Goal: Book appointment/travel/reservation

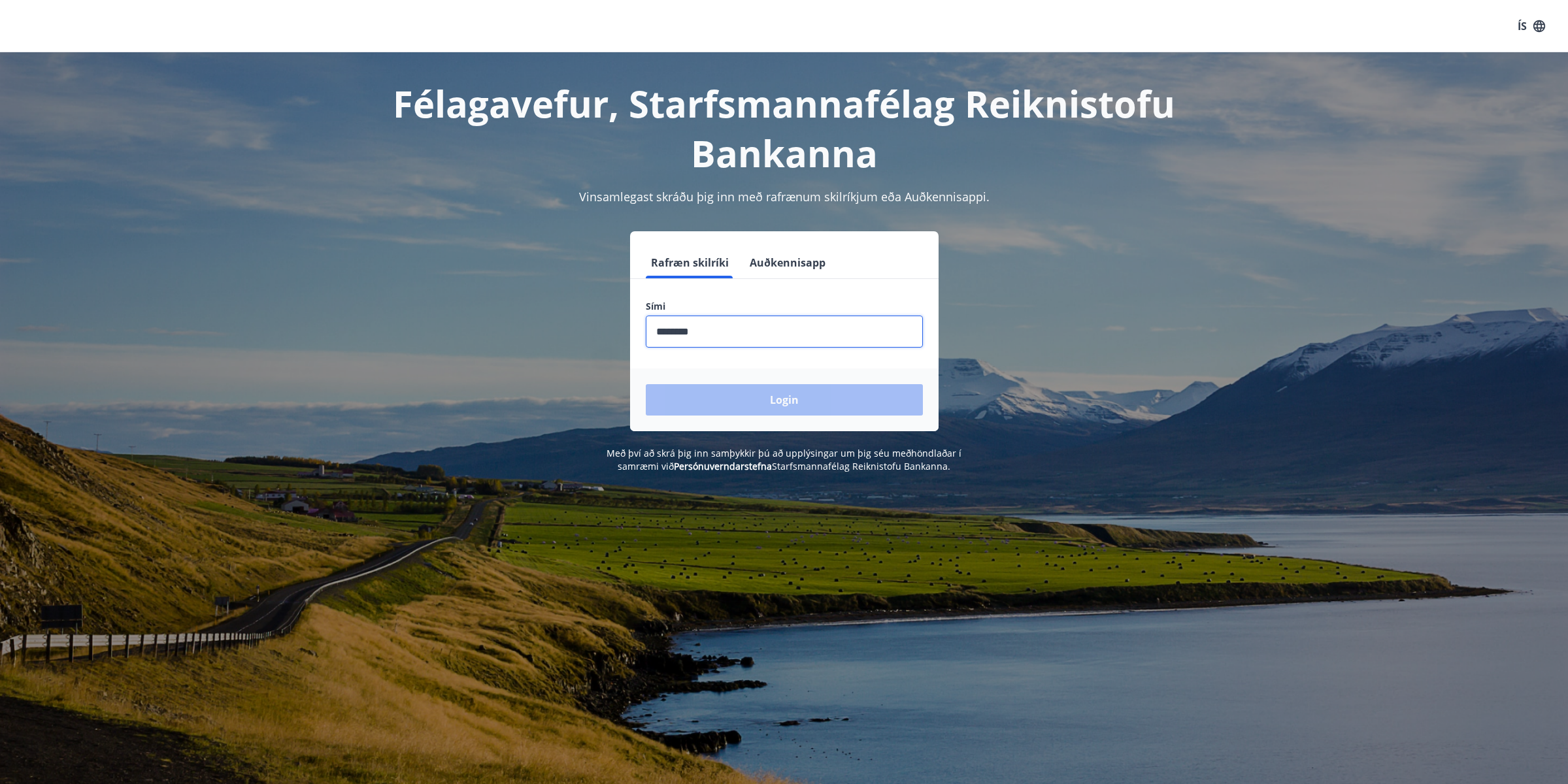
type input "********"
click at [645, 384] on button "Login" at bounding box center [784, 400] width 277 height 31
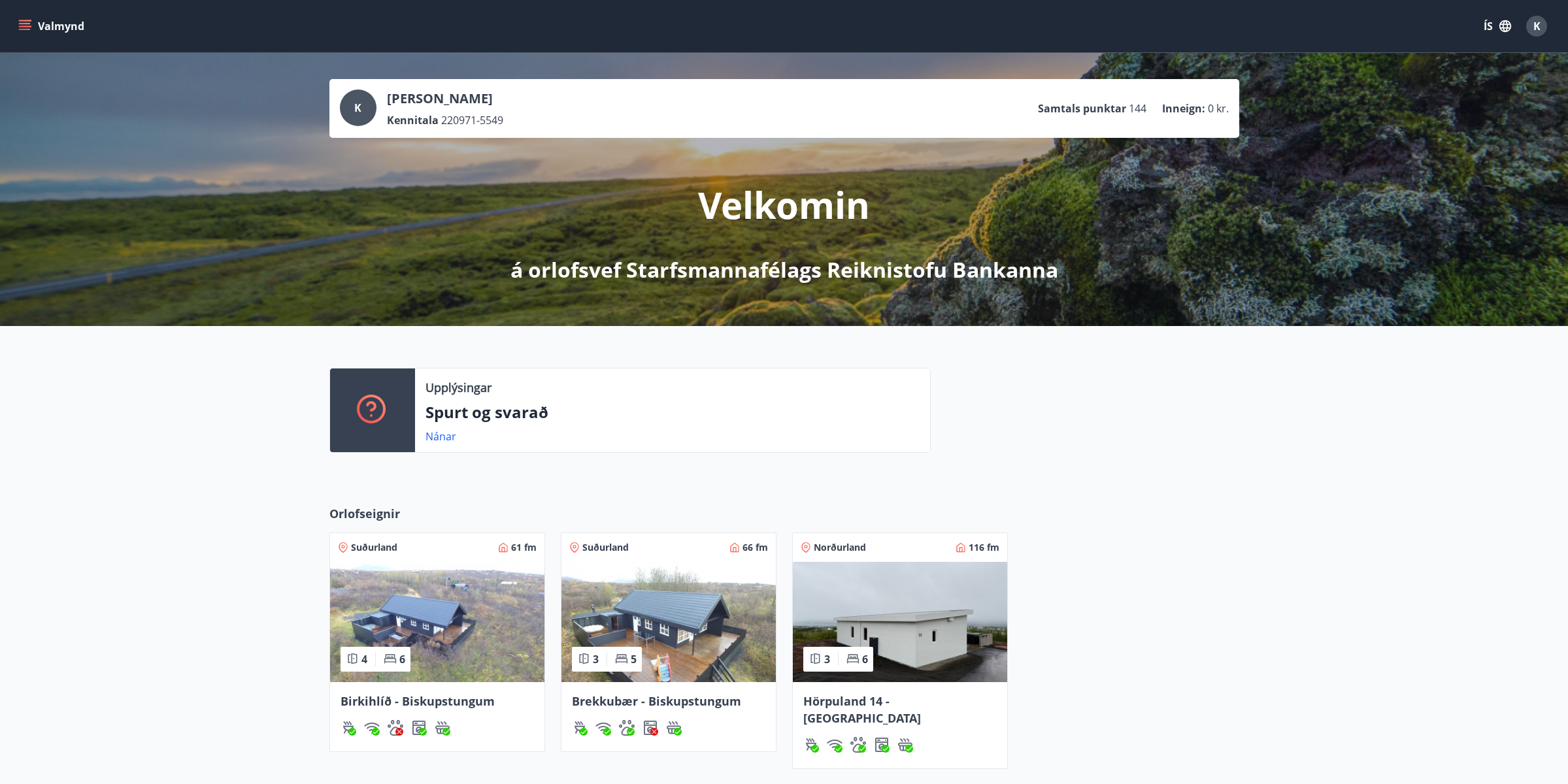
click at [23, 23] on icon "menu" at bounding box center [25, 24] width 12 height 1
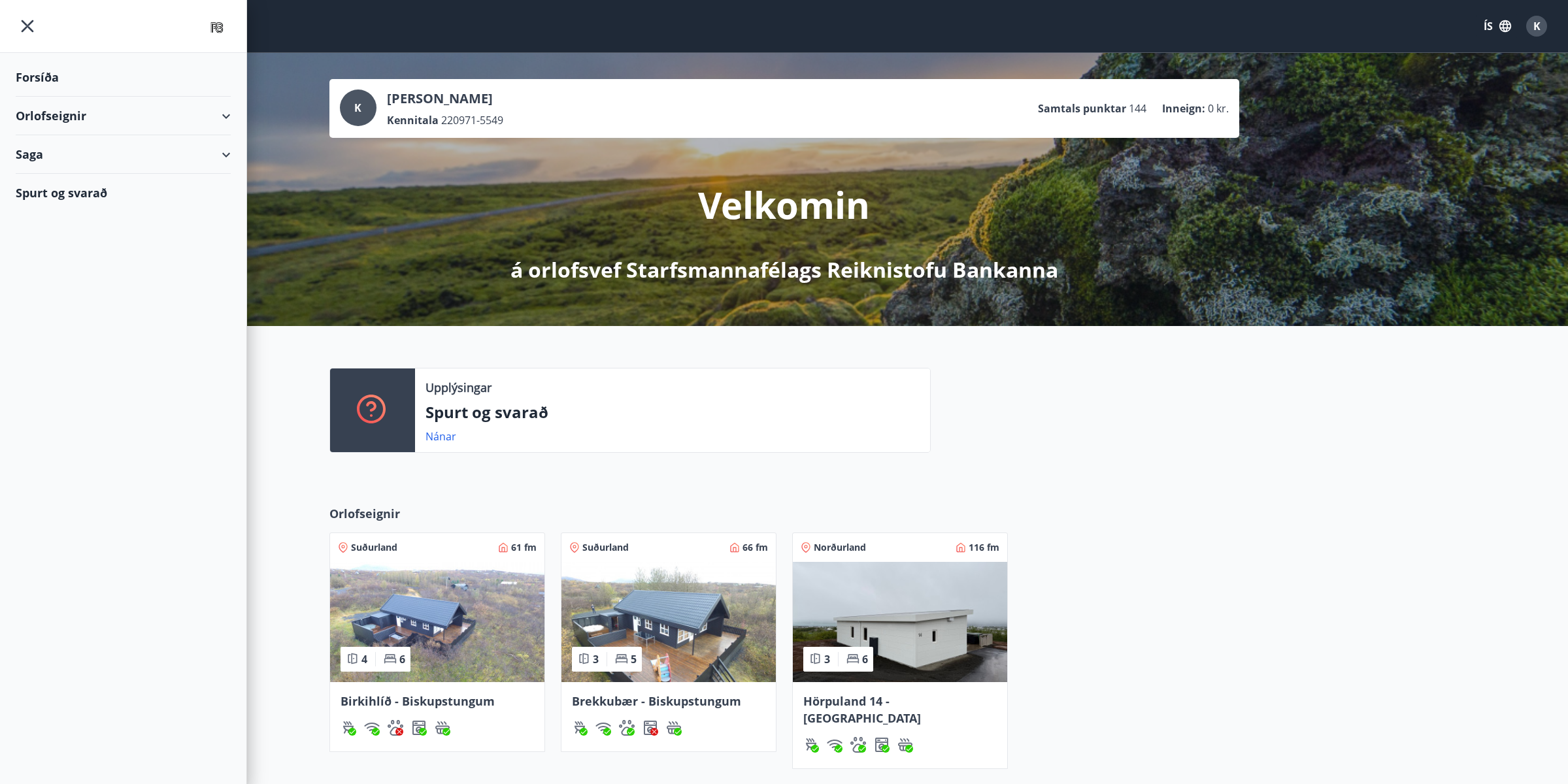
click at [224, 110] on div "Orlofseignir" at bounding box center [123, 116] width 215 height 39
click at [106, 177] on div "Bókunardagatal" at bounding box center [123, 176] width 194 height 28
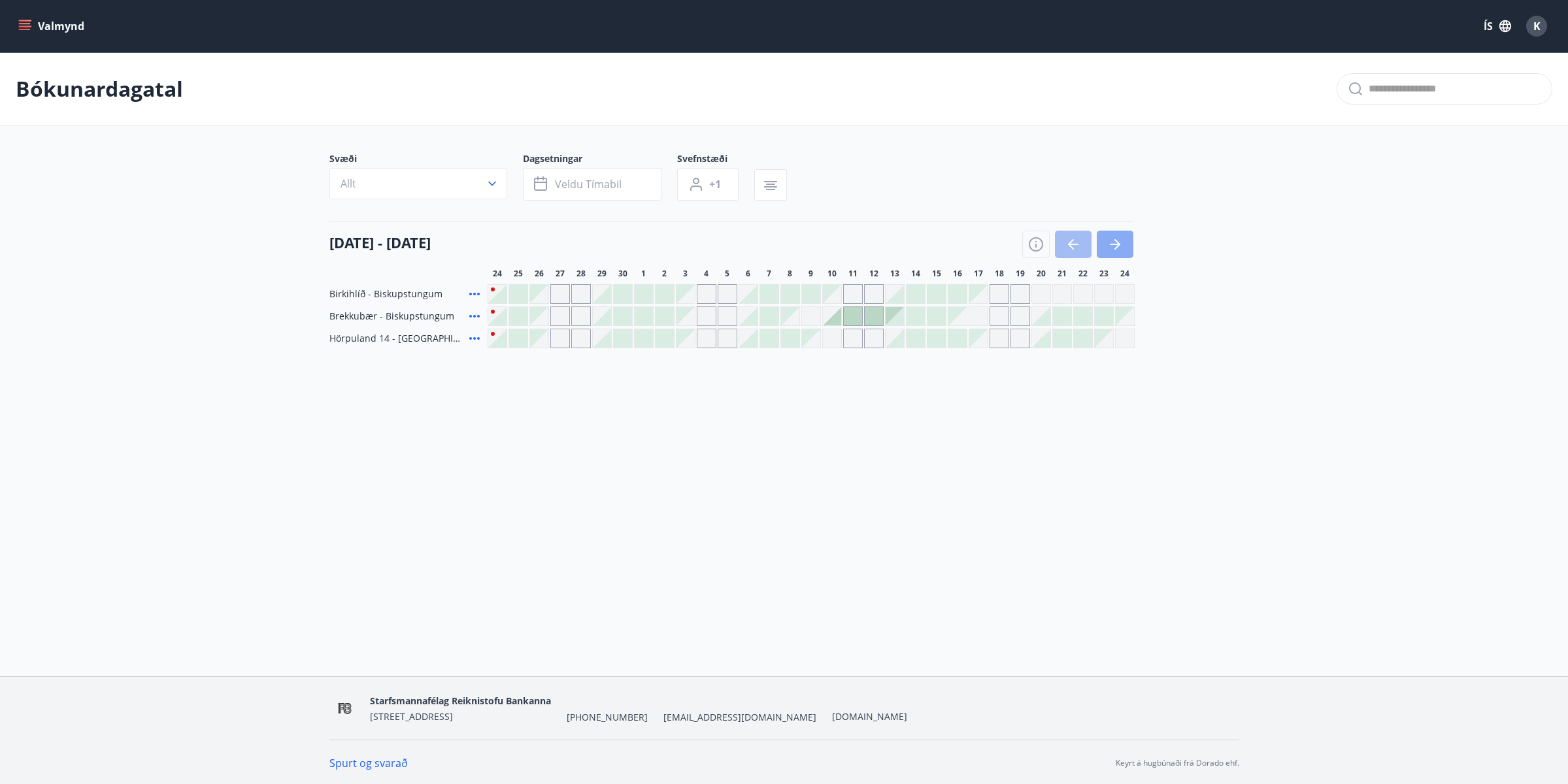
click at [1111, 243] on icon "button" at bounding box center [1115, 244] width 16 height 16
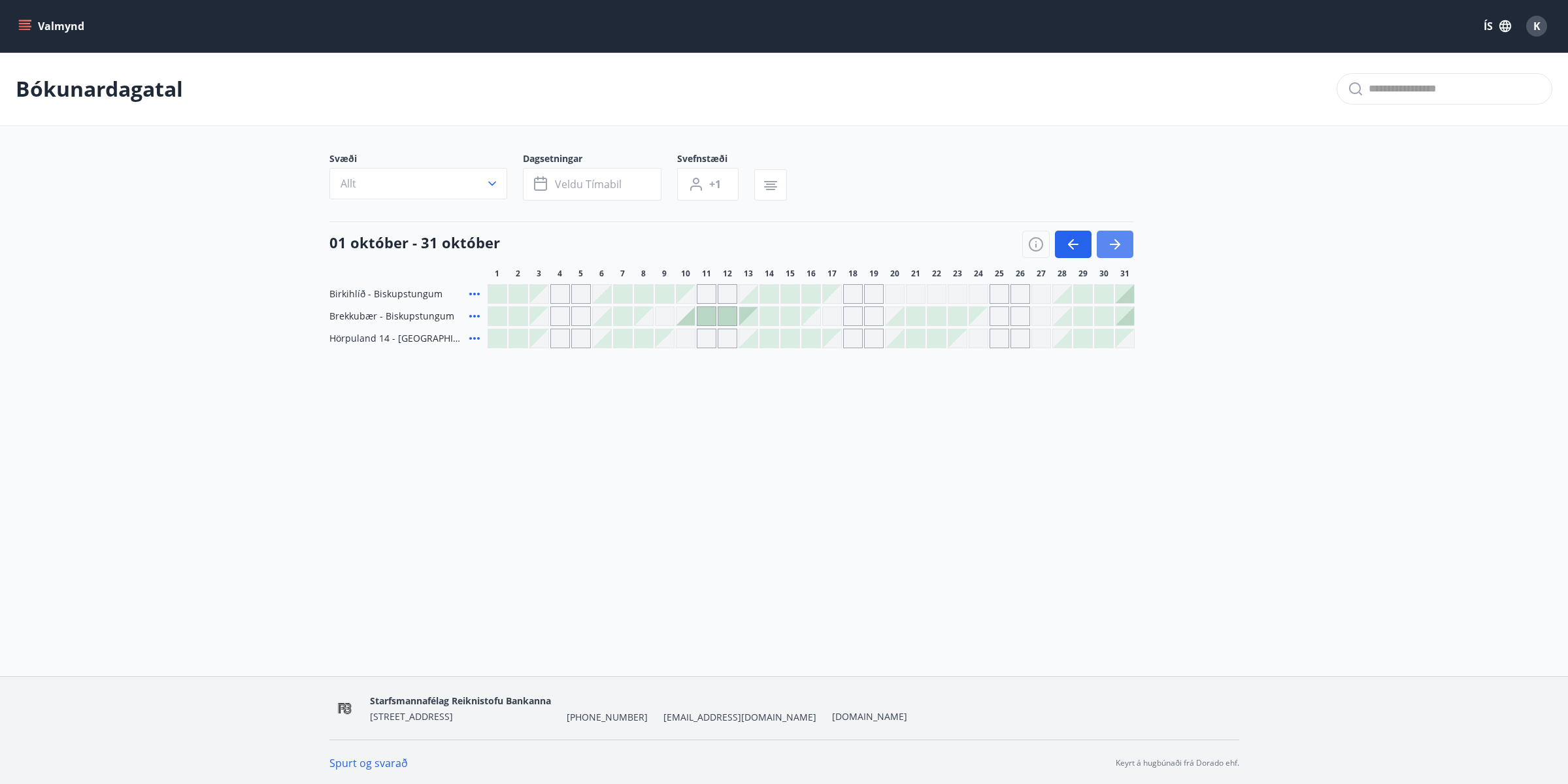
click at [1112, 242] on icon "button" at bounding box center [1115, 244] width 16 height 16
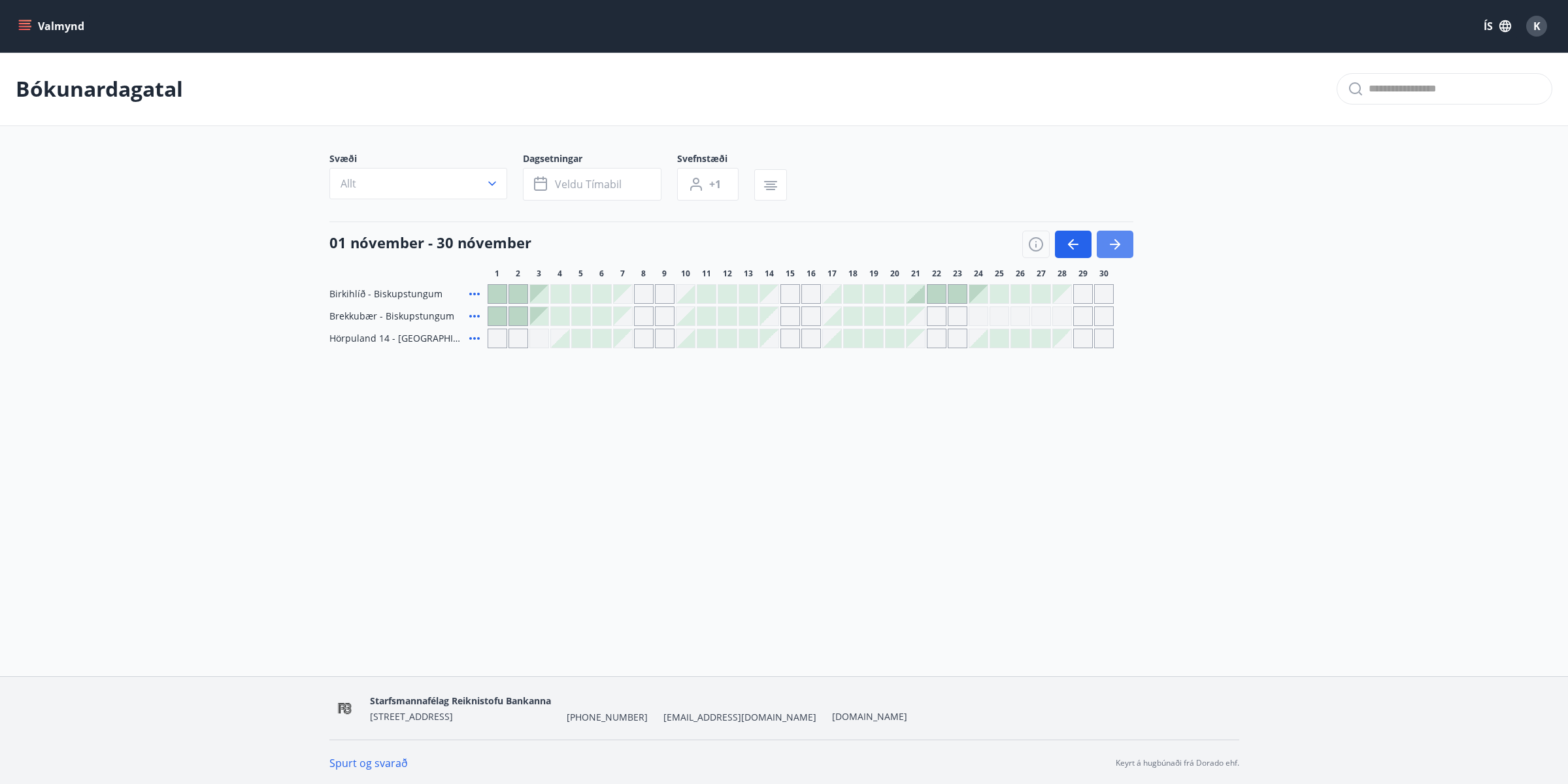
click at [1114, 242] on icon "button" at bounding box center [1115, 244] width 16 height 16
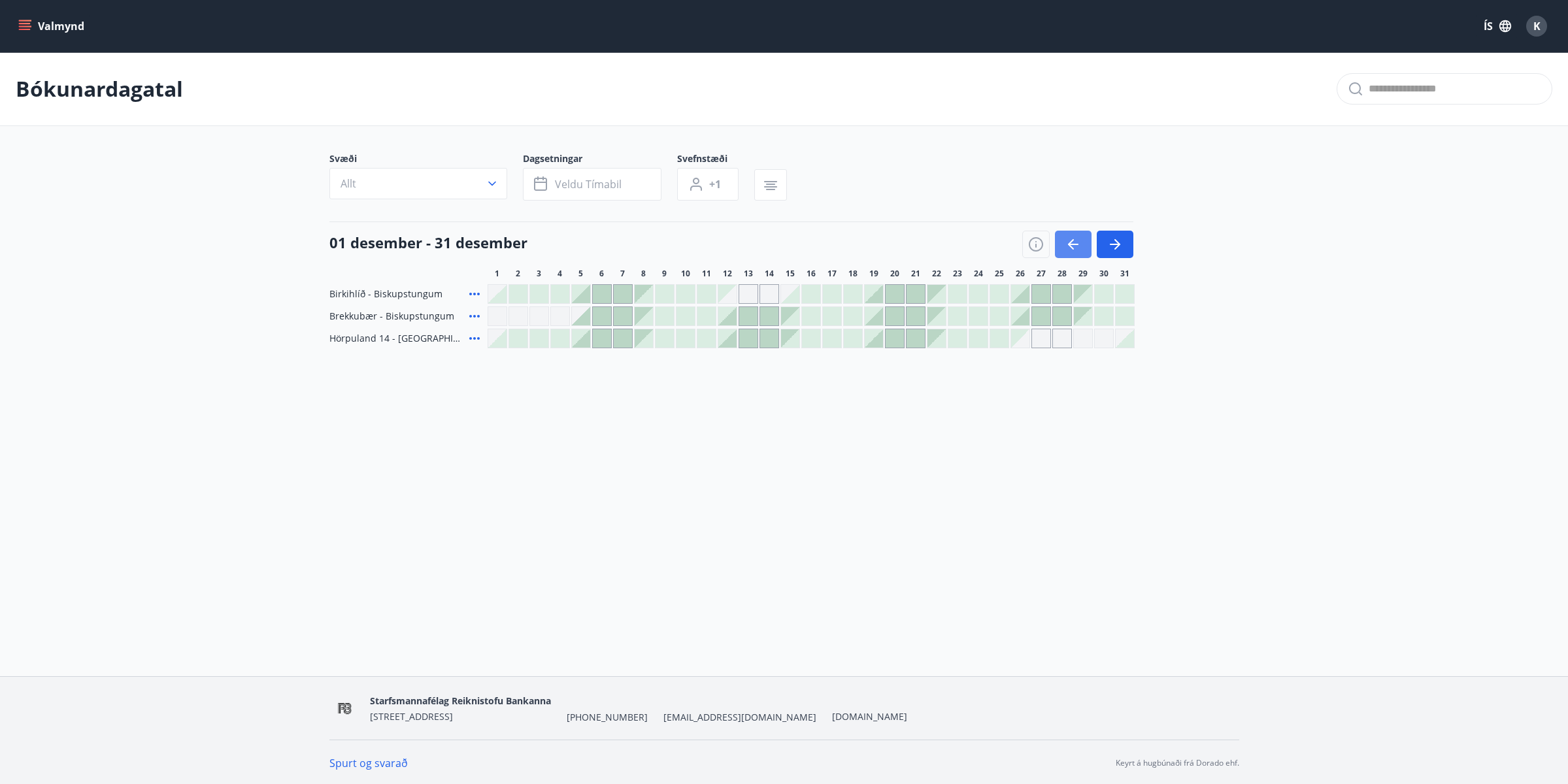
click at [1073, 240] on icon "button" at bounding box center [1071, 244] width 6 height 10
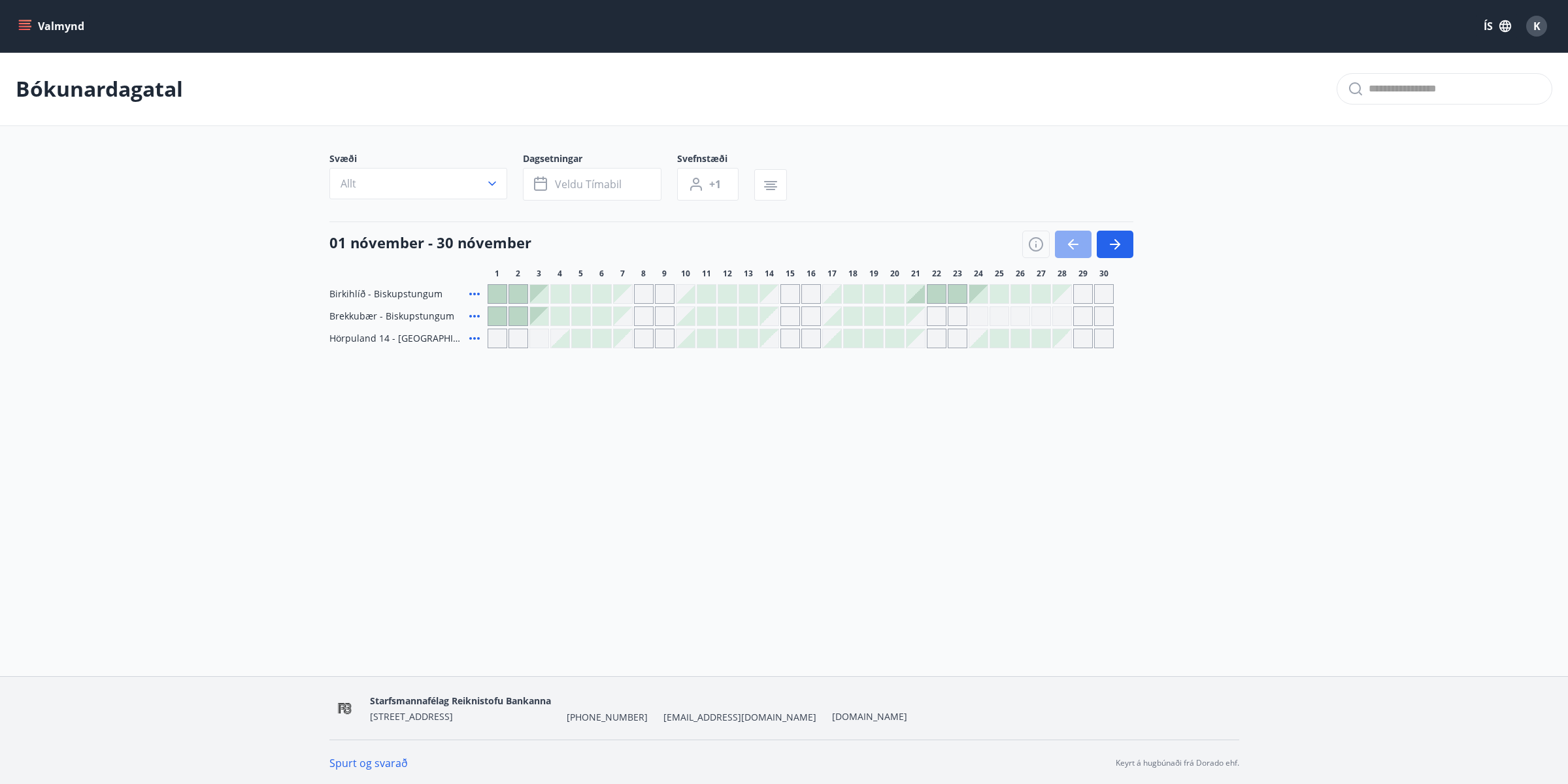
click at [1073, 240] on icon "button" at bounding box center [1071, 244] width 6 height 10
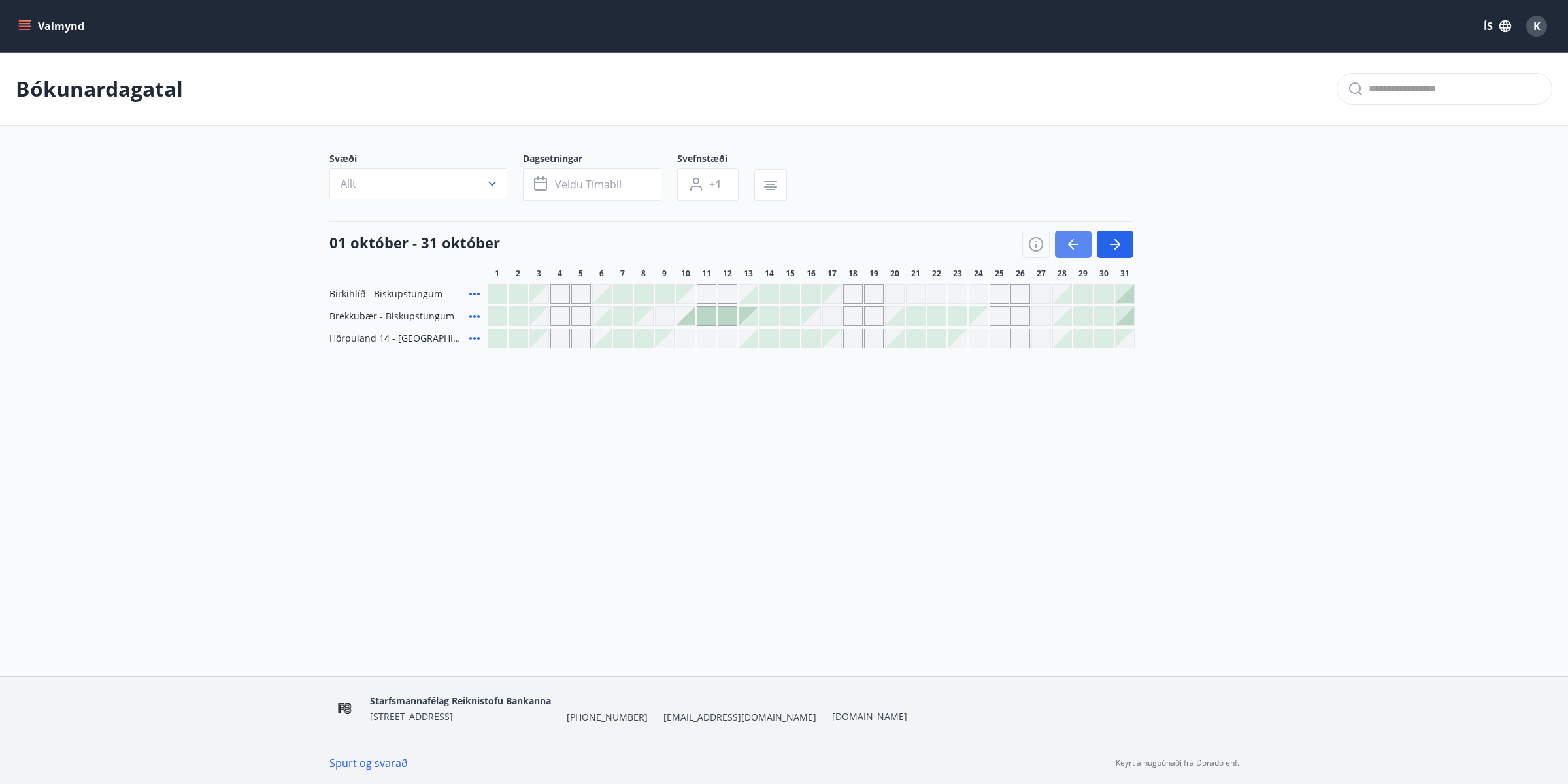
click at [1073, 240] on icon "button" at bounding box center [1071, 244] width 6 height 10
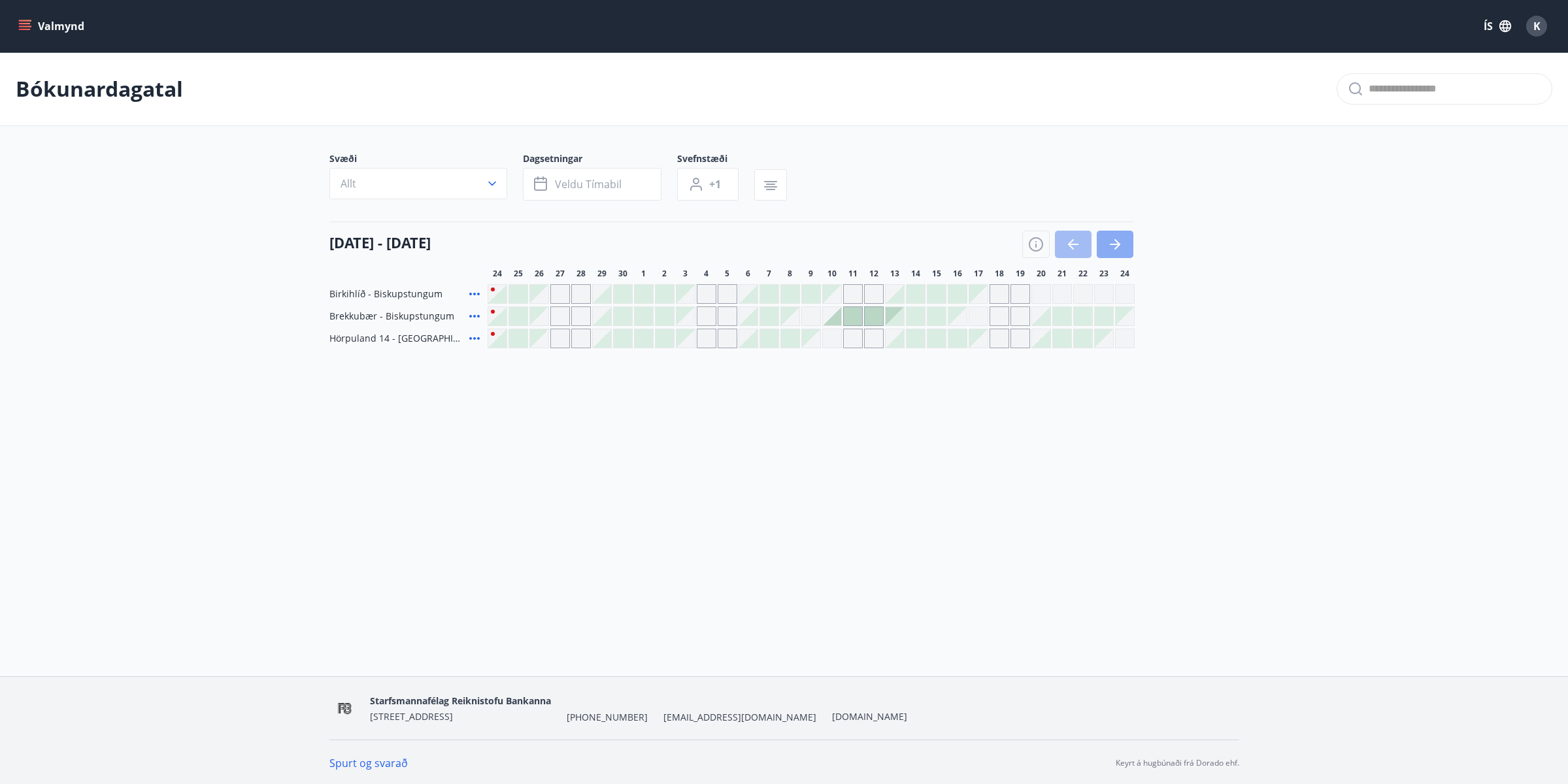
click at [1111, 243] on icon "button" at bounding box center [1115, 244] width 16 height 16
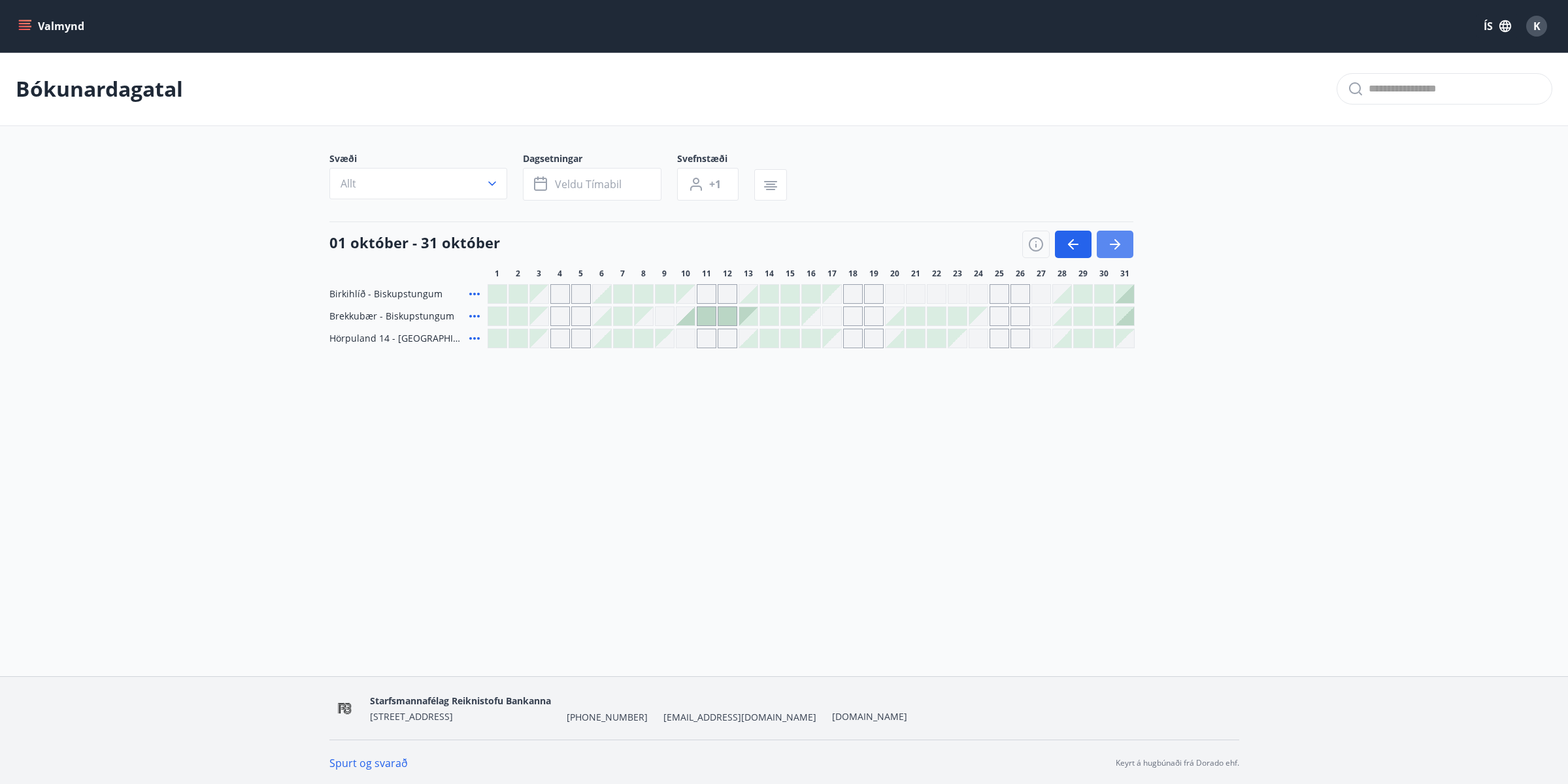
click at [1111, 243] on icon "button" at bounding box center [1115, 244] width 16 height 16
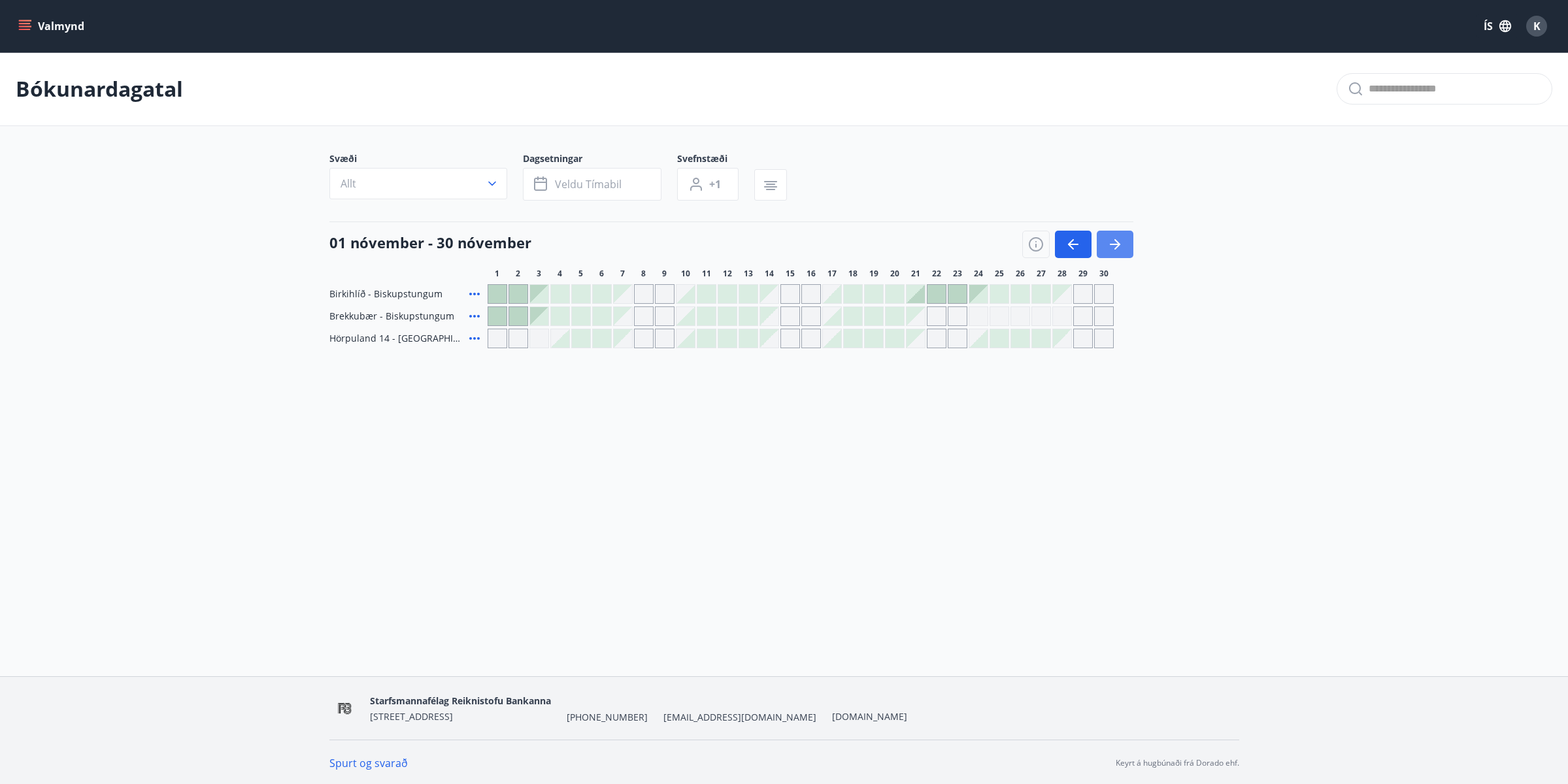
click at [1111, 243] on icon "button" at bounding box center [1115, 244] width 16 height 16
